Goal: Task Accomplishment & Management: Manage account settings

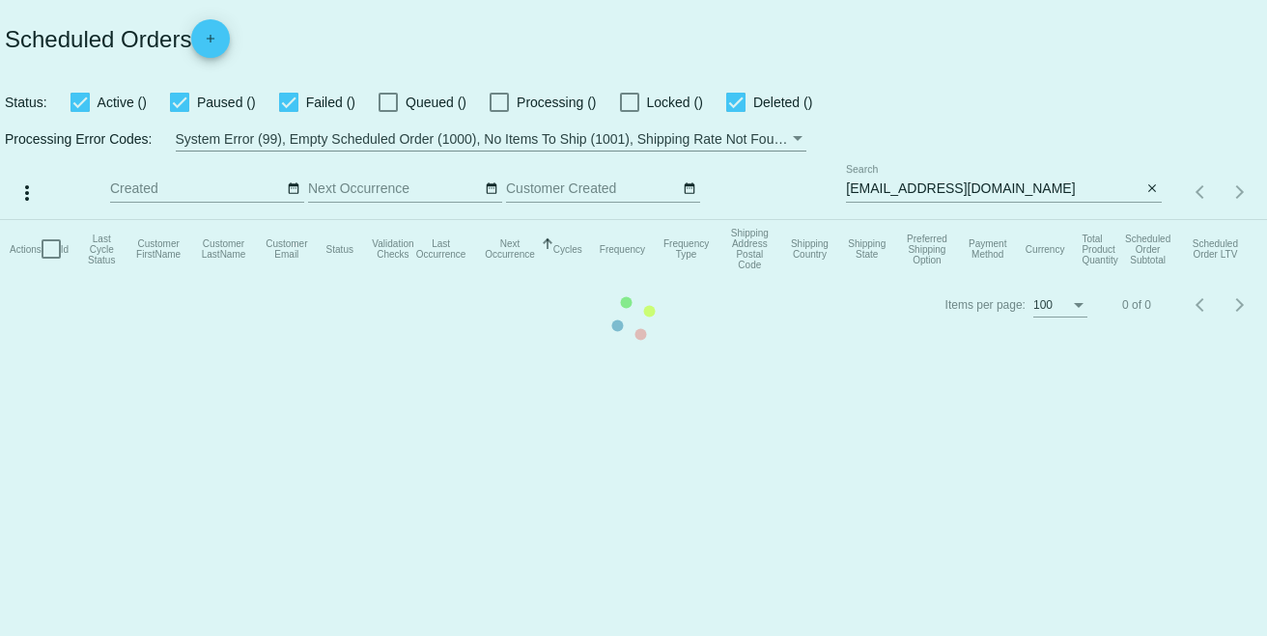
click at [476, 278] on mat-table "Actions Id Last Cycle Status Customer FirstName Customer LastName Customer Emai…" at bounding box center [633, 249] width 1267 height 58
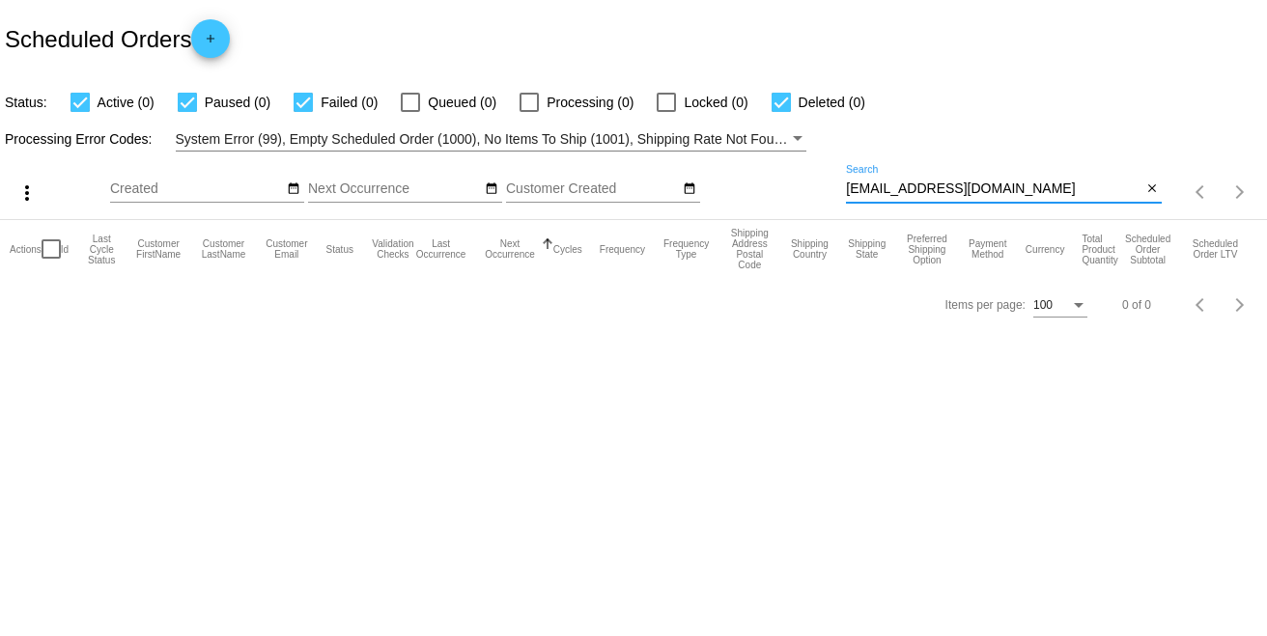
paste input "bonnieoquinn"
drag, startPoint x: 1012, startPoint y: 193, endPoint x: 714, endPoint y: 191, distance: 298.5
click at [714, 191] on div "more_vert Sep Jan Feb Mar [DATE]" at bounding box center [633, 186] width 1267 height 69
click at [1056, 188] on input "[EMAIL_ADDRESS][DOMAIN_NAME]" at bounding box center [994, 189] width 296 height 15
click at [685, 298] on div "Items per page: 100 0 of 0" at bounding box center [633, 305] width 1267 height 54
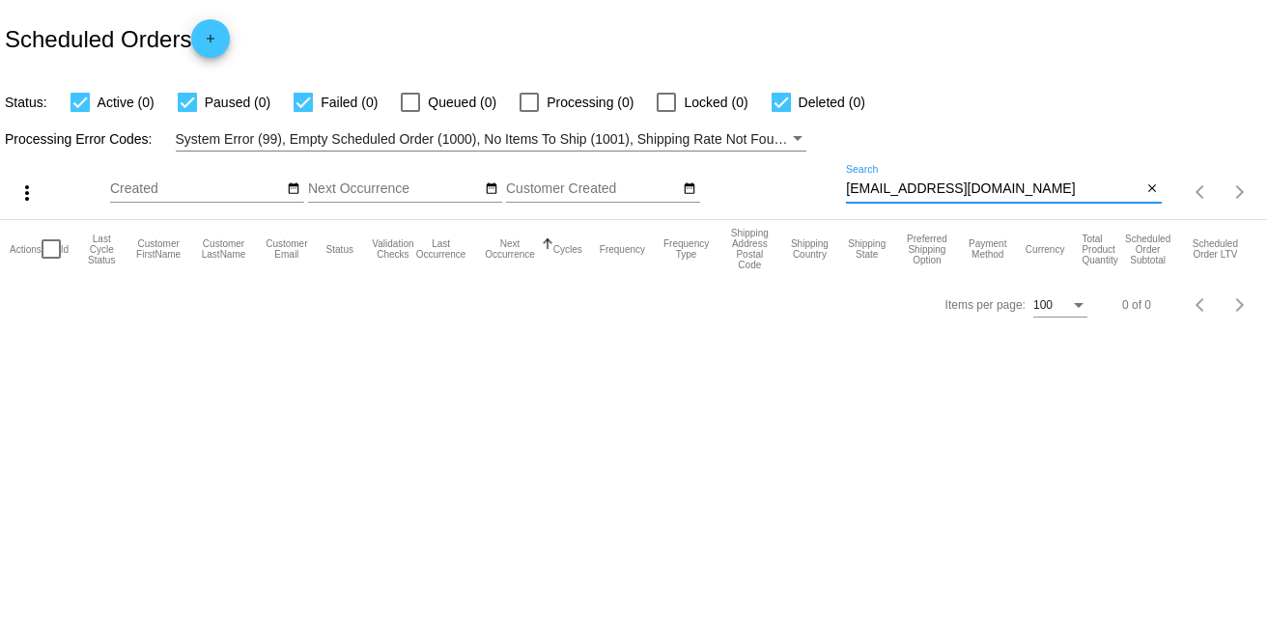
paste input "B"
drag, startPoint x: 1038, startPoint y: 184, endPoint x: 777, endPoint y: 191, distance: 261.8
click at [777, 191] on div "more_vert Sep Jan Feb Mar [DATE]" at bounding box center [633, 186] width 1267 height 69
click at [1076, 191] on input "[EMAIL_ADDRESS][DOMAIN_NAME]" at bounding box center [994, 189] width 296 height 15
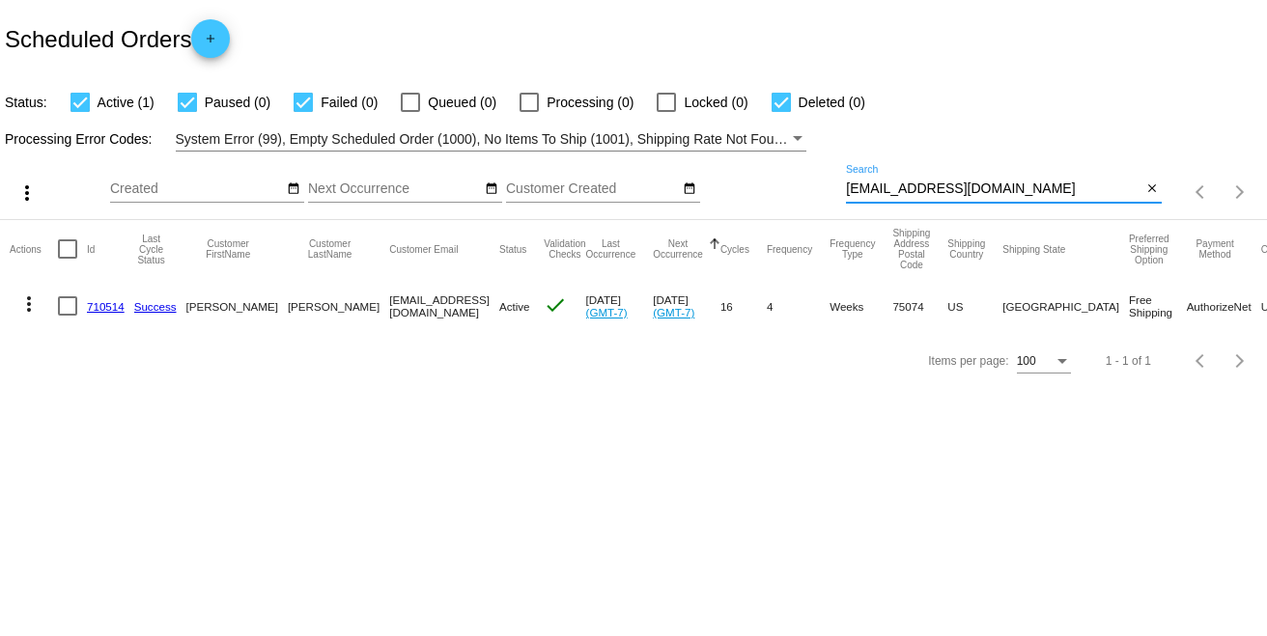
type input "[EMAIL_ADDRESS][DOMAIN_NAME]"
click at [120, 309] on link "710514" at bounding box center [106, 306] width 38 height 13
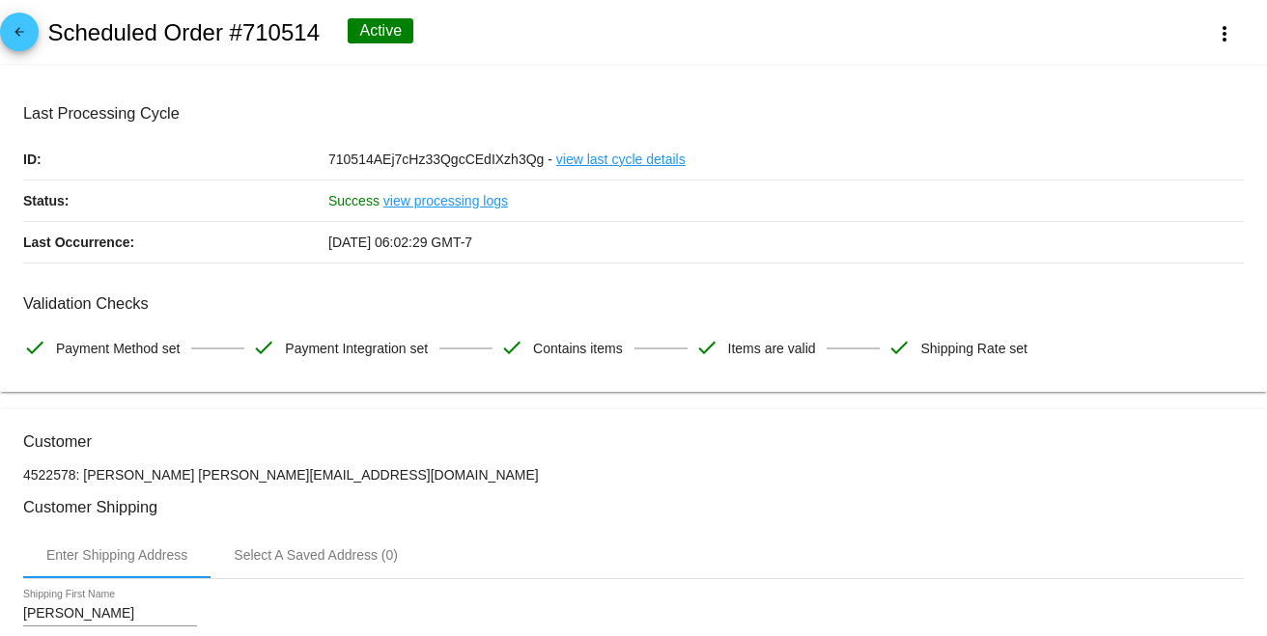
drag, startPoint x: 826, startPoint y: 145, endPoint x: 838, endPoint y: 118, distance: 29.8
click at [828, 140] on div "710514AEj7cHz33QgcCEdIXzh3Qg - view last cycle details" at bounding box center [786, 159] width 916 height 41
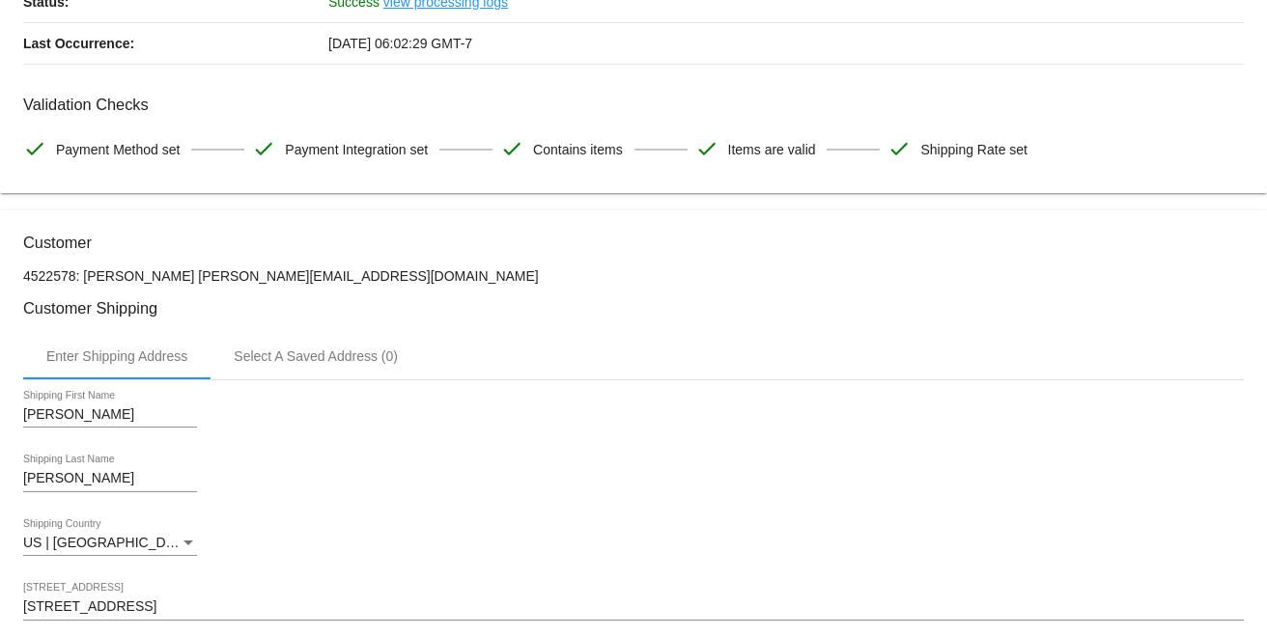
scroll to position [214, 0]
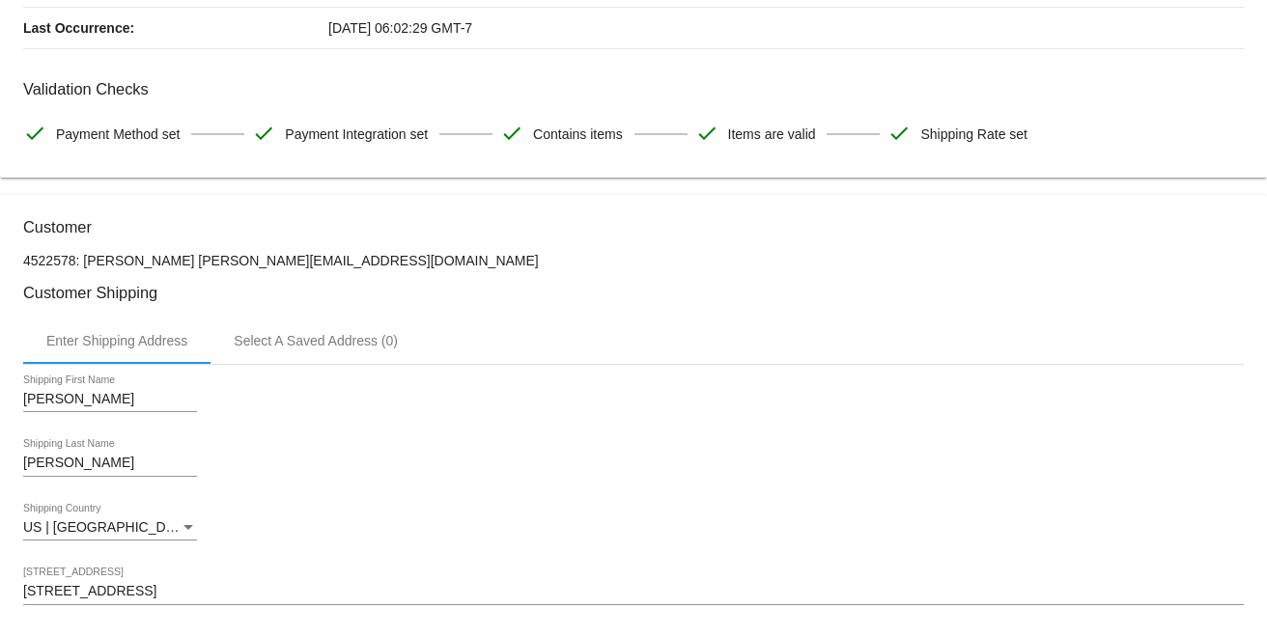
drag, startPoint x: 371, startPoint y: 269, endPoint x: 179, endPoint y: 265, distance: 192.2
click at [179, 265] on p "4522578: [PERSON_NAME] [PERSON_NAME][EMAIL_ADDRESS][DOMAIN_NAME]" at bounding box center [633, 260] width 1221 height 15
copy p "[EMAIL_ADDRESS][DOMAIN_NAME]"
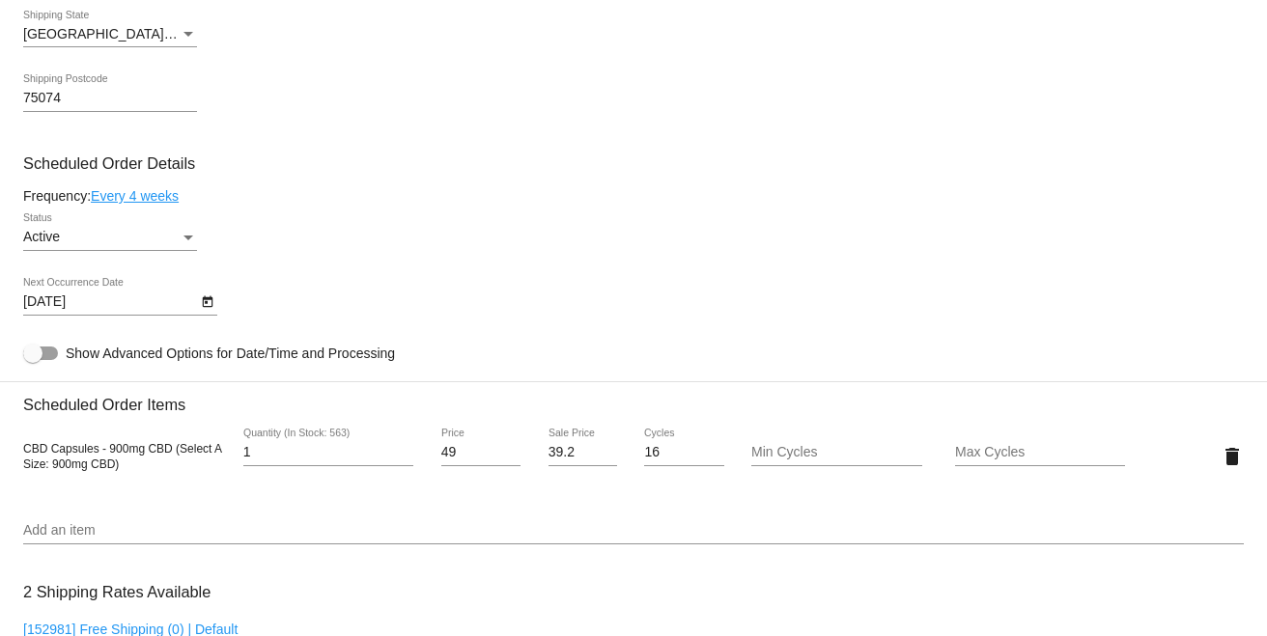
scroll to position [966, 0]
click at [112, 244] on div "Active" at bounding box center [101, 236] width 156 height 15
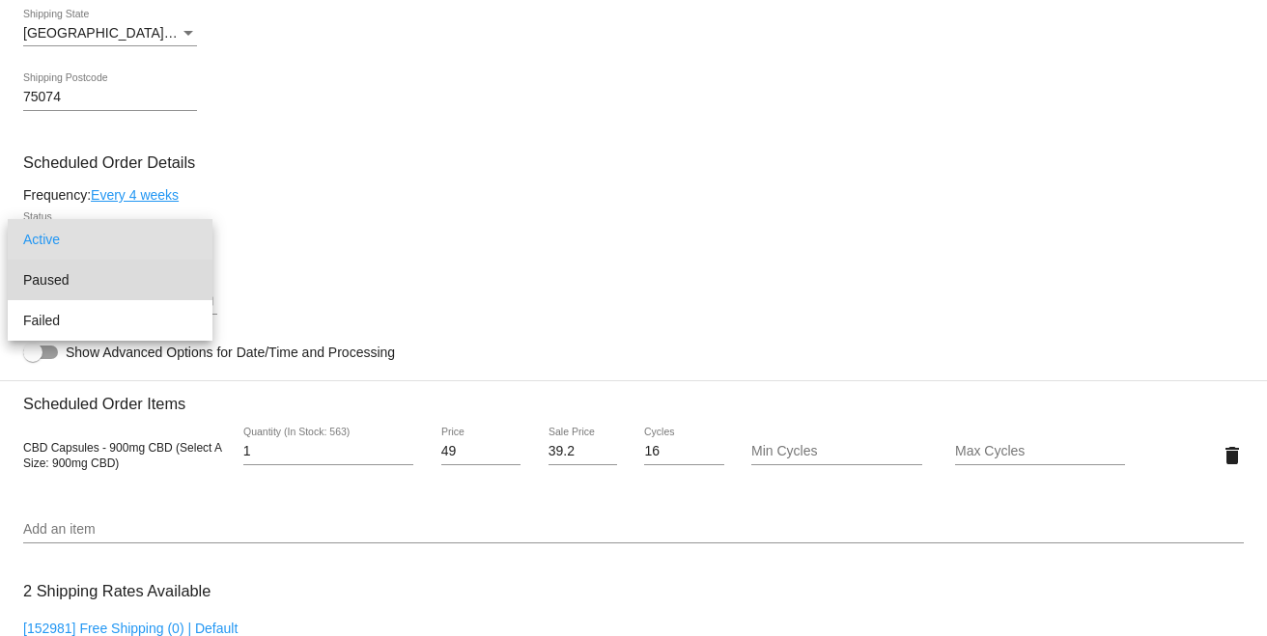
click at [101, 276] on span "Paused" at bounding box center [110, 280] width 174 height 41
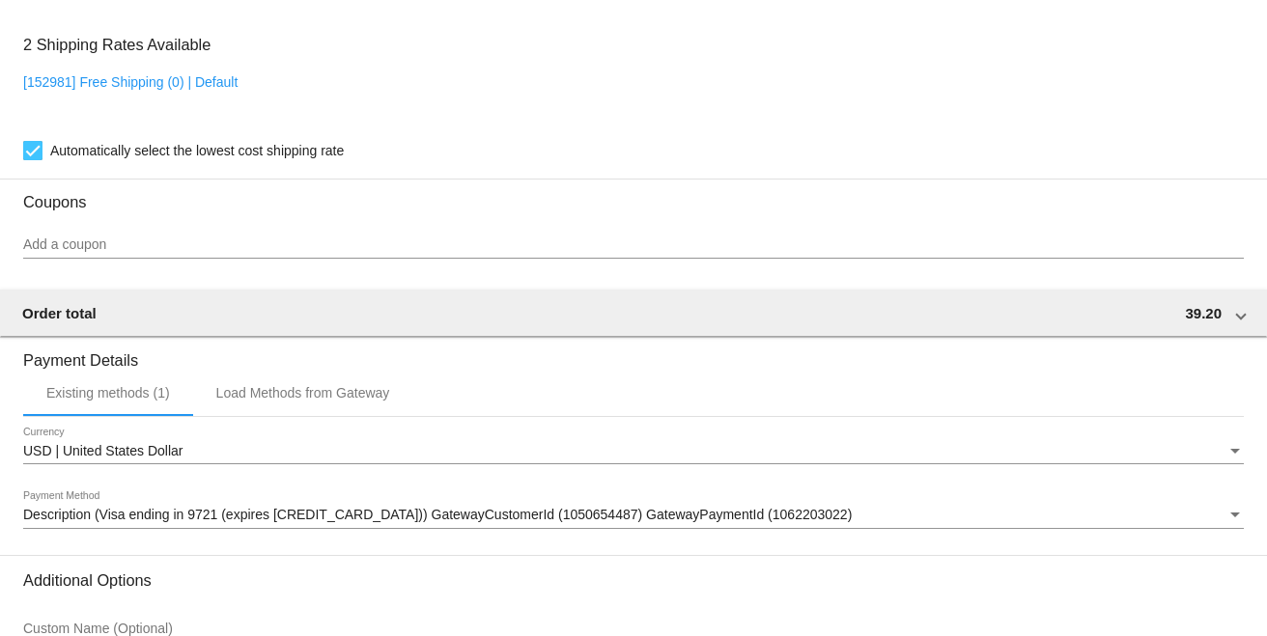
scroll to position [1708, 0]
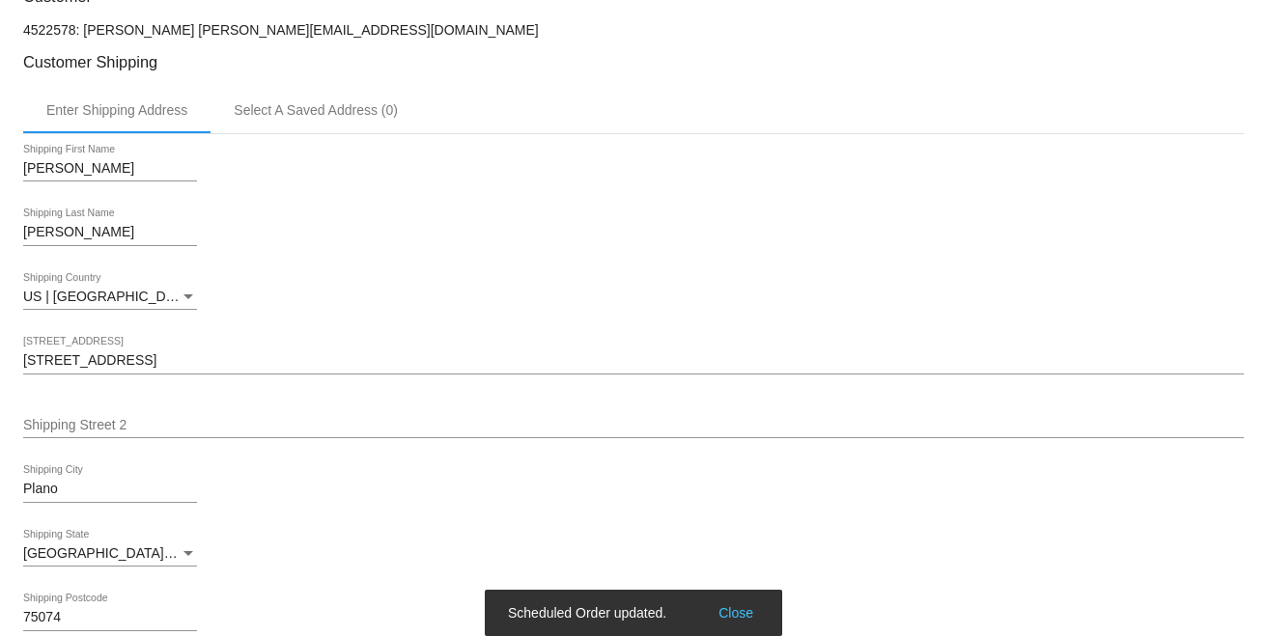
scroll to position [420, 0]
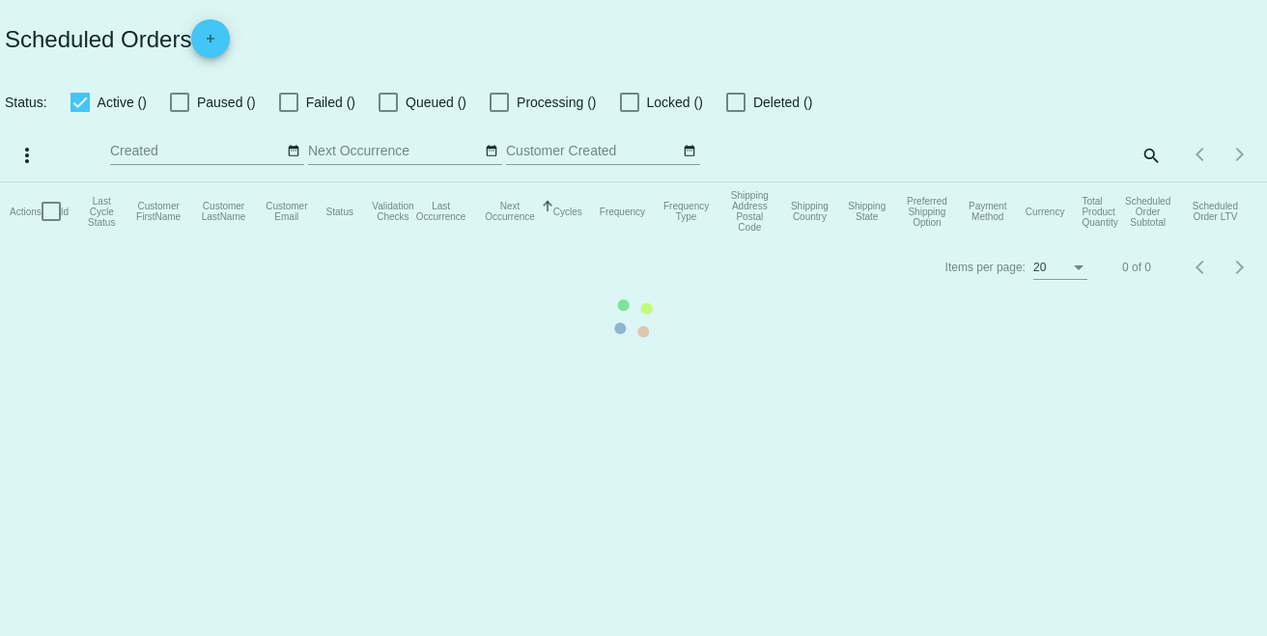
checkbox input "true"
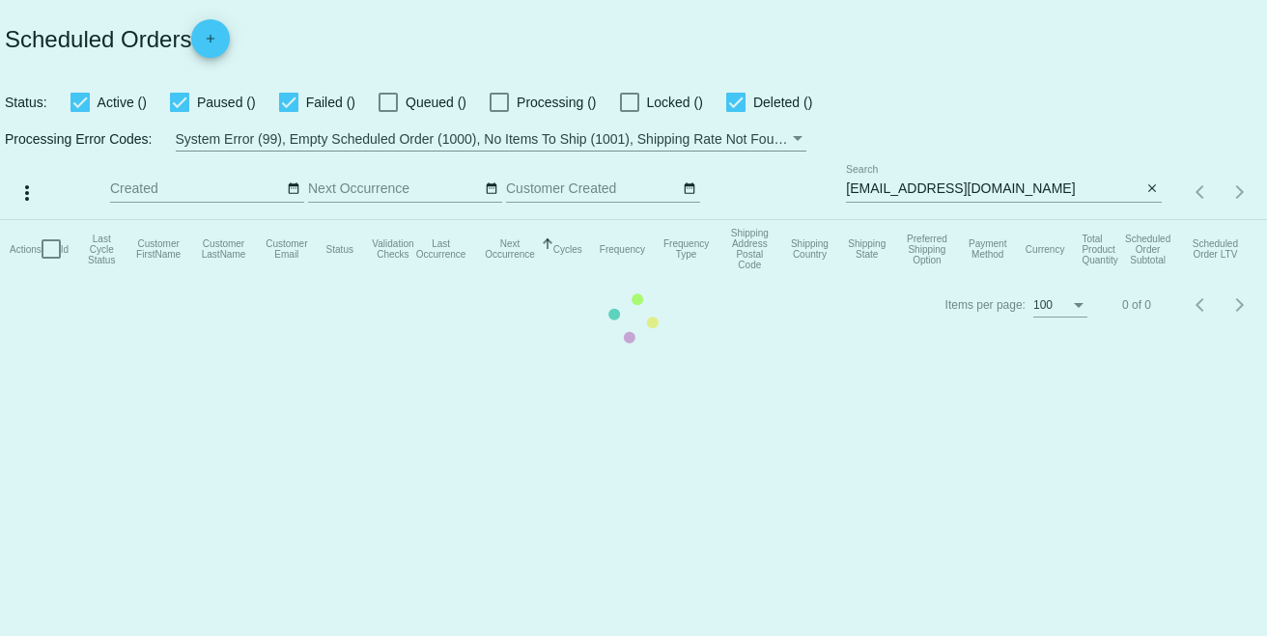
click at [1017, 220] on mat-table "Actions Id Last Cycle Status Customer FirstName Customer LastName Customer Emai…" at bounding box center [633, 249] width 1267 height 58
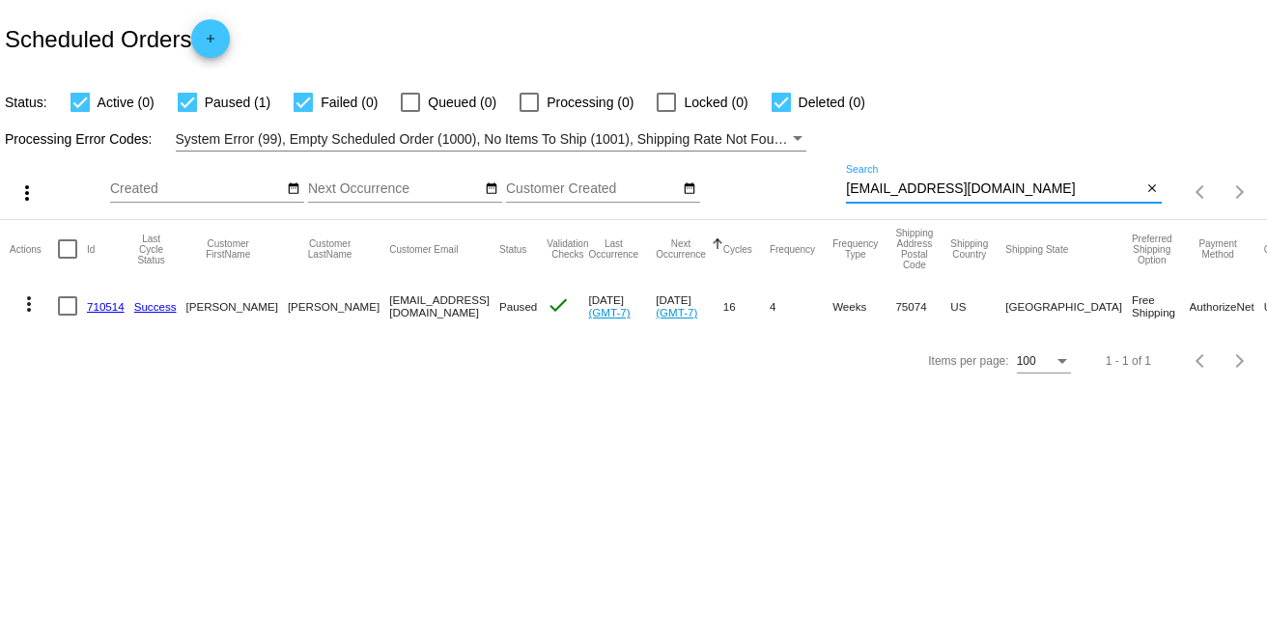
drag, startPoint x: 1057, startPoint y: 190, endPoint x: 825, endPoint y: 191, distance: 231.8
click at [809, 188] on div "more_vert Sep Jan Feb Mar [DATE]" at bounding box center [633, 186] width 1267 height 69
click at [212, 382] on div "Items per page: 100 1 - 1 of 1" at bounding box center [633, 361] width 1267 height 54
drag, startPoint x: 61, startPoint y: 84, endPoint x: 911, endPoint y: 98, distance: 850.0
click at [905, 98] on div "Status: Active (0) Paused (1) Failed (0) Queued (0) Processing (0) Locked (0) D…" at bounding box center [633, 95] width 1267 height 37
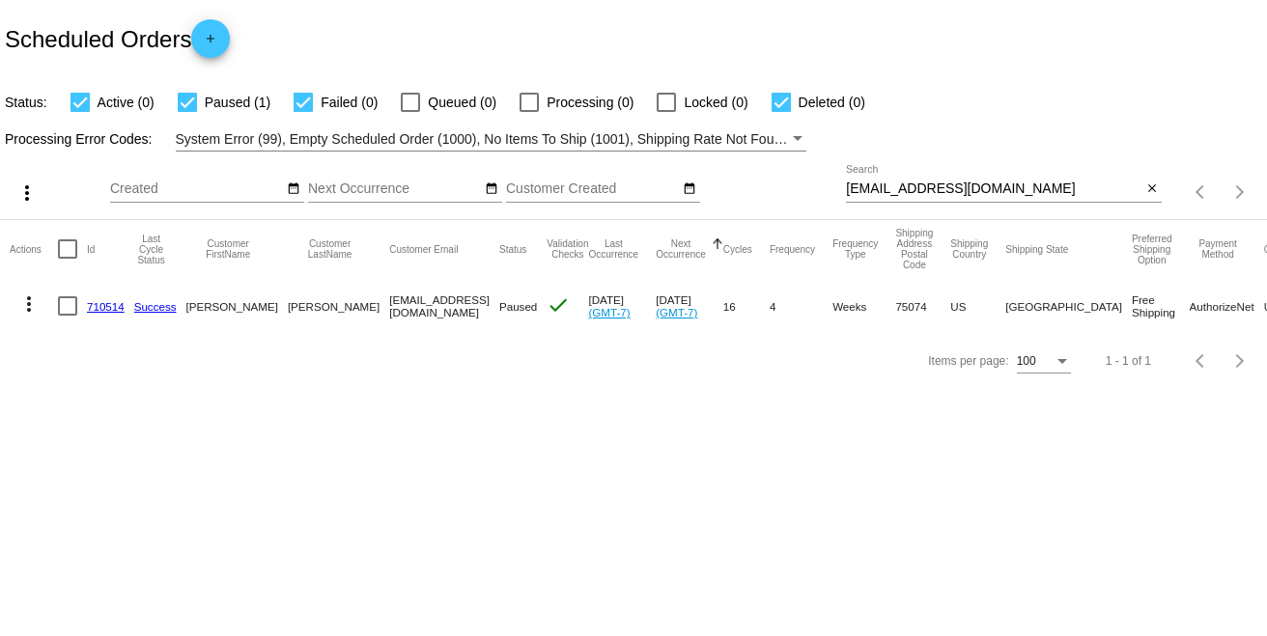
click at [911, 98] on div "Status: Active (0) Paused (1) Failed (0) Queued (0) Processing (0) Locked (0) D…" at bounding box center [633, 95] width 1267 height 37
drag, startPoint x: 191, startPoint y: 34, endPoint x: -53, endPoint y: 40, distance: 244.4
click at [0, 40] on html "Scheduled Orders add Status: Active (0) Paused (1) Failed (0) Queued (0) Proces…" at bounding box center [633, 318] width 1267 height 636
copy h2 "Scheduled Orders"
